Goal: Register for event/course

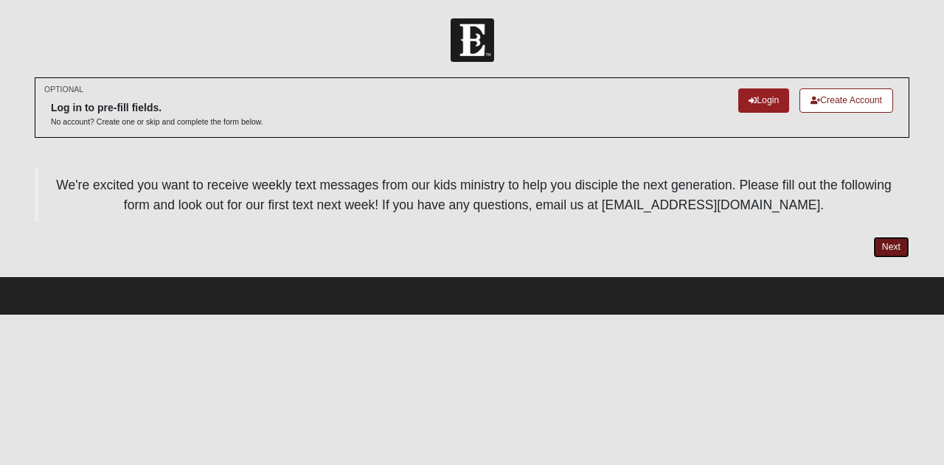
click at [891, 247] on link "Next" at bounding box center [891, 247] width 36 height 21
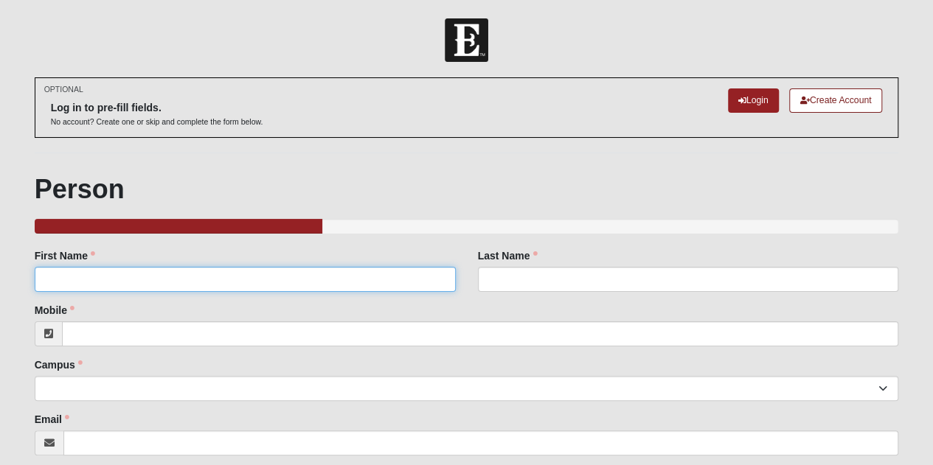
click at [285, 279] on input "First Name" at bounding box center [245, 279] width 421 height 25
type input "[PERSON_NAME]"
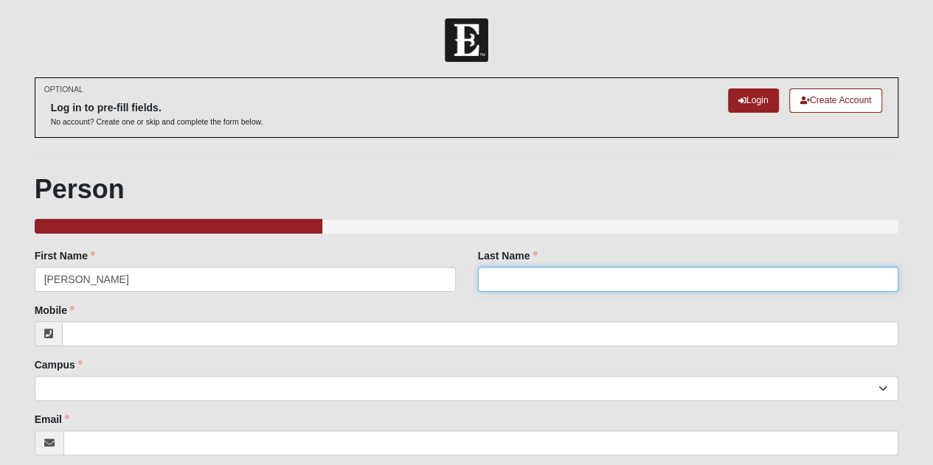
type input "Auch"
type input "7045602176"
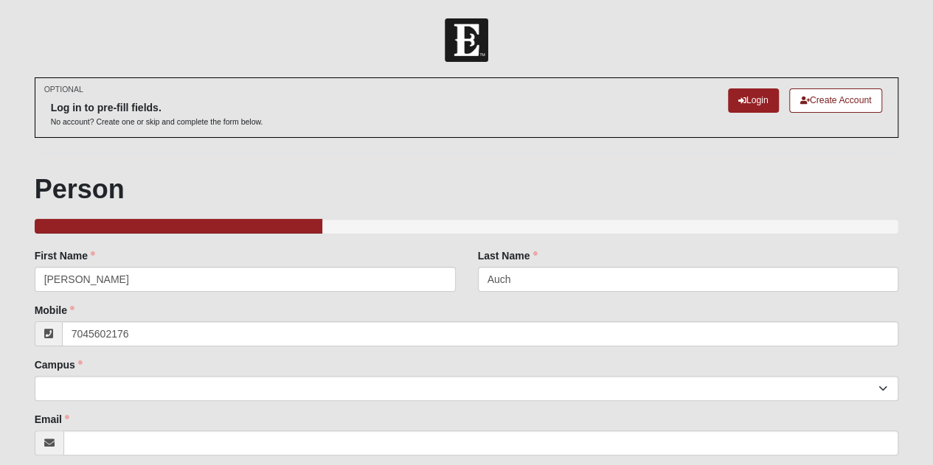
type input "[EMAIL_ADDRESS][DOMAIN_NAME]"
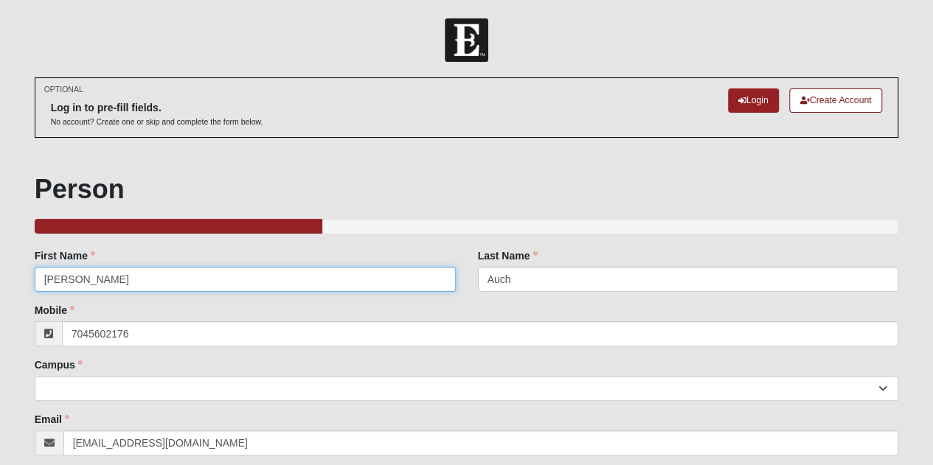
type input "[PHONE_NUMBER]"
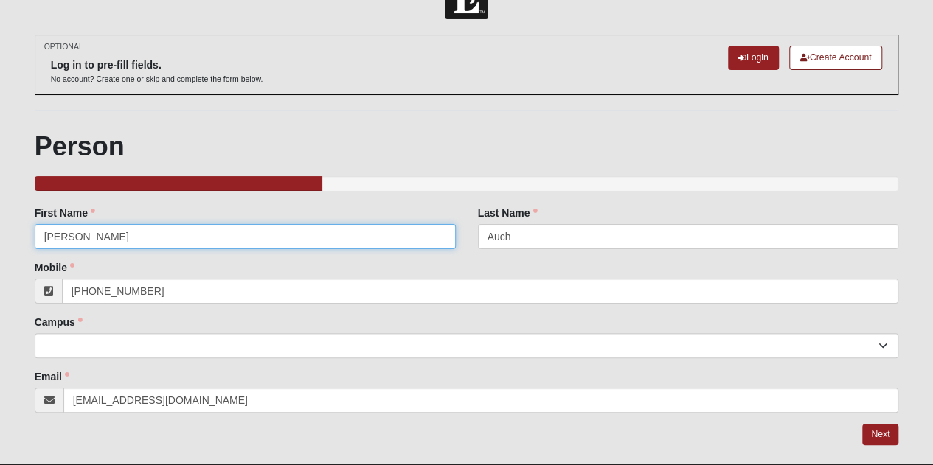
scroll to position [78, 0]
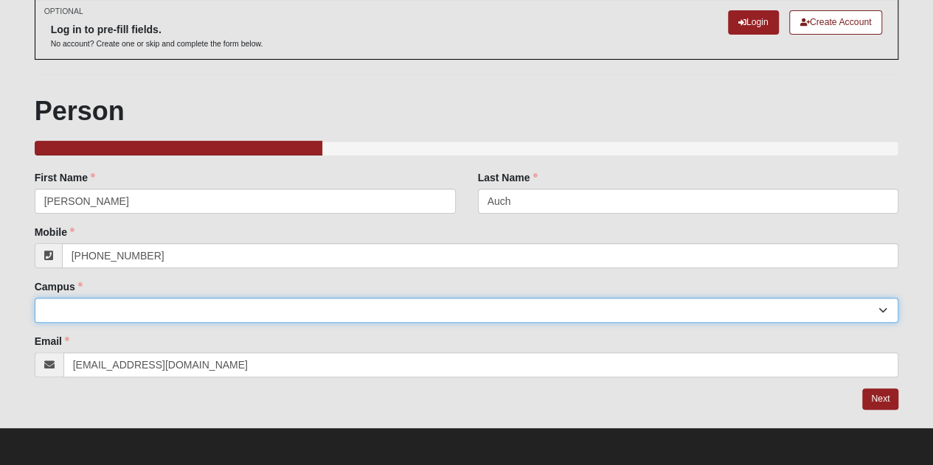
click at [212, 312] on select "Arlington Baymeadows Eleven22 Online [PERSON_NAME][GEOGRAPHIC_DATA] Jesup [GEOG…" at bounding box center [467, 310] width 864 height 25
select select "5"
click at [35, 298] on select "Arlington Baymeadows Eleven22 Online [PERSON_NAME][GEOGRAPHIC_DATA] Jesup [GEOG…" at bounding box center [467, 310] width 864 height 25
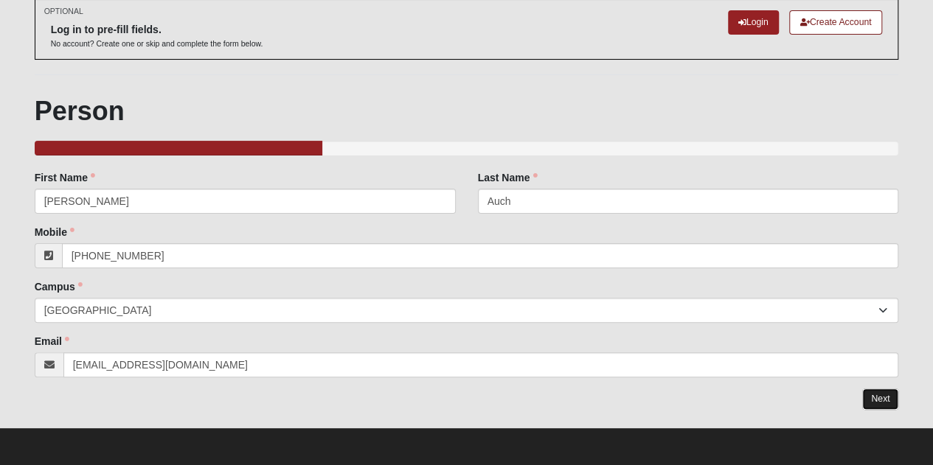
click at [885, 401] on link "Next" at bounding box center [880, 399] width 36 height 21
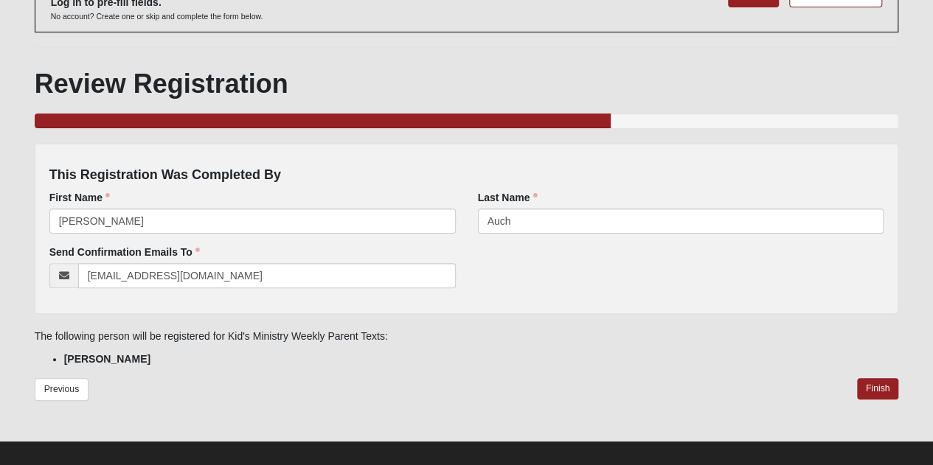
scroll to position [118, 0]
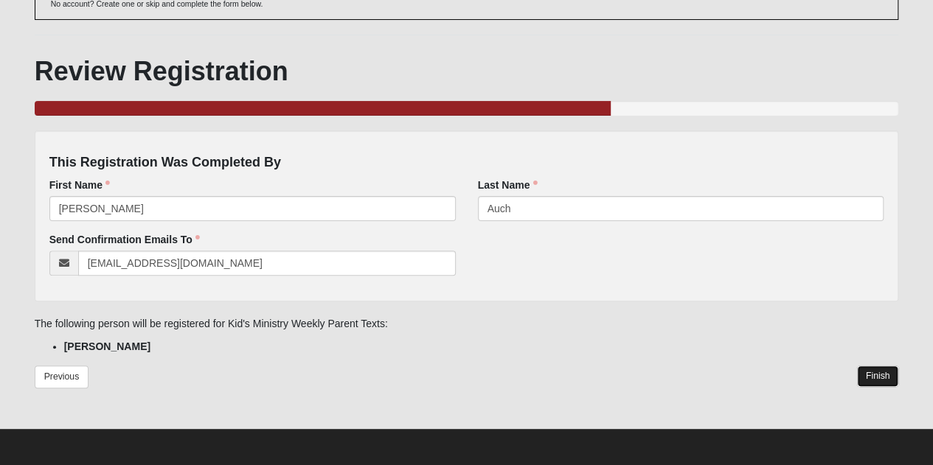
click at [881, 381] on link "Finish" at bounding box center [878, 376] width 42 height 21
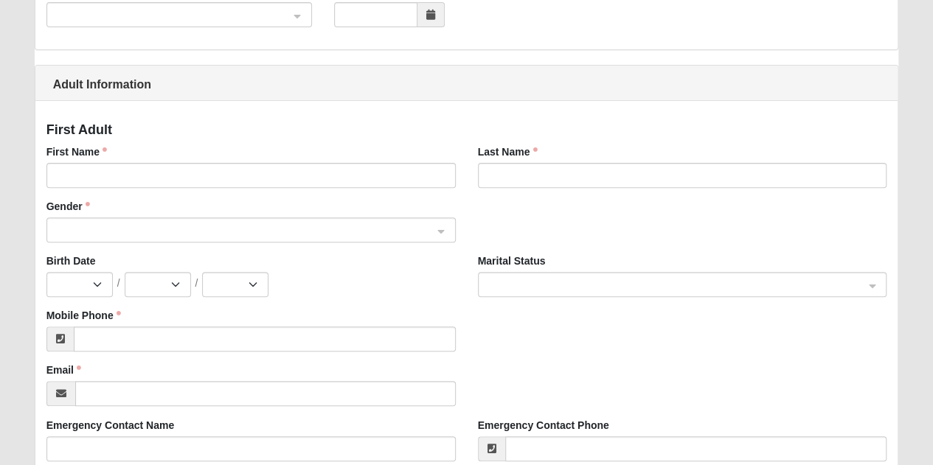
scroll to position [443, 0]
